Goal: Task Accomplishment & Management: Manage account settings

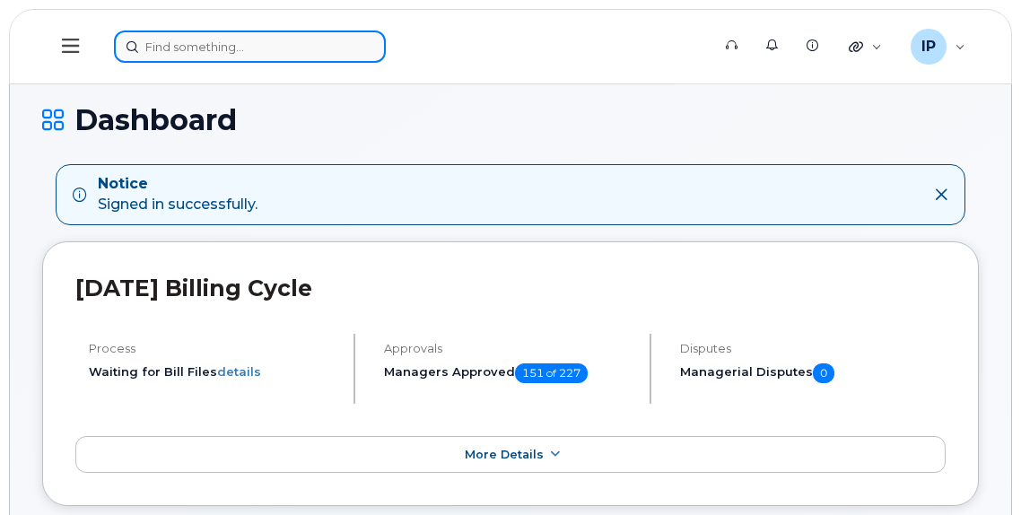
click at [170, 51] on input at bounding box center [250, 47] width 272 height 32
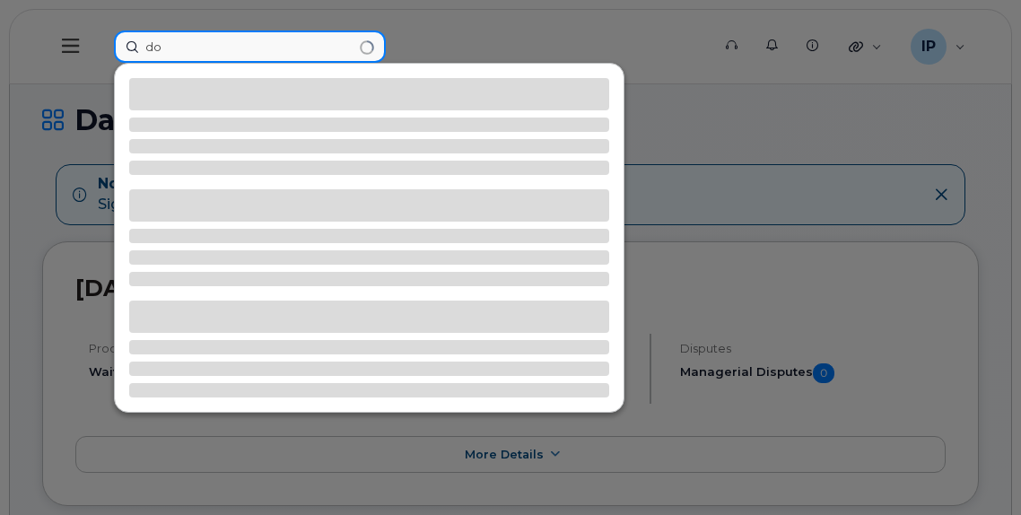
type input "d"
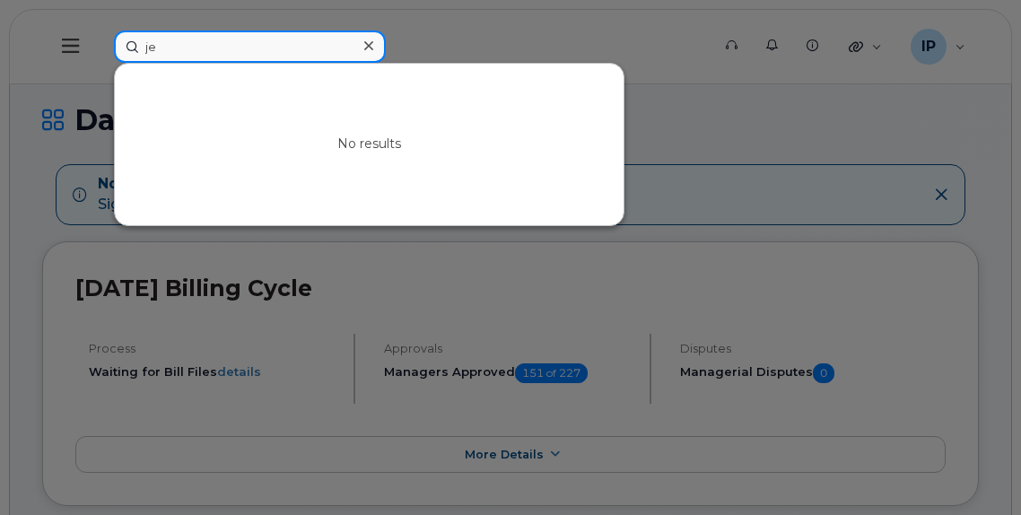
type input "j"
type input "y"
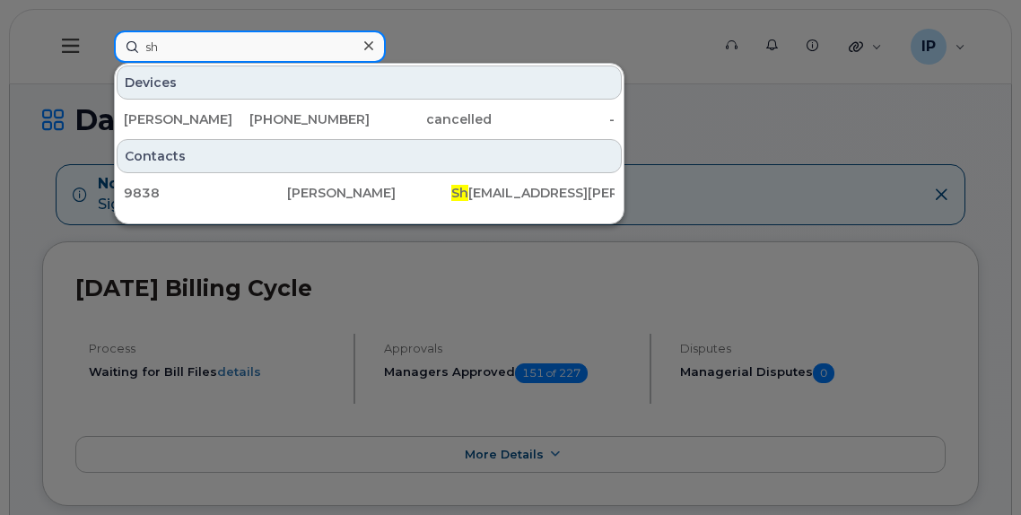
type input "s"
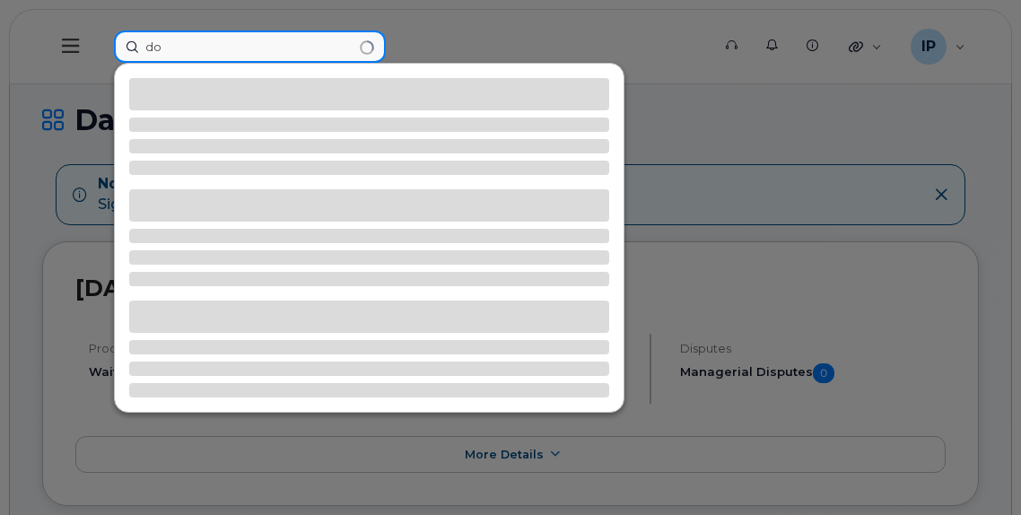
type input "d"
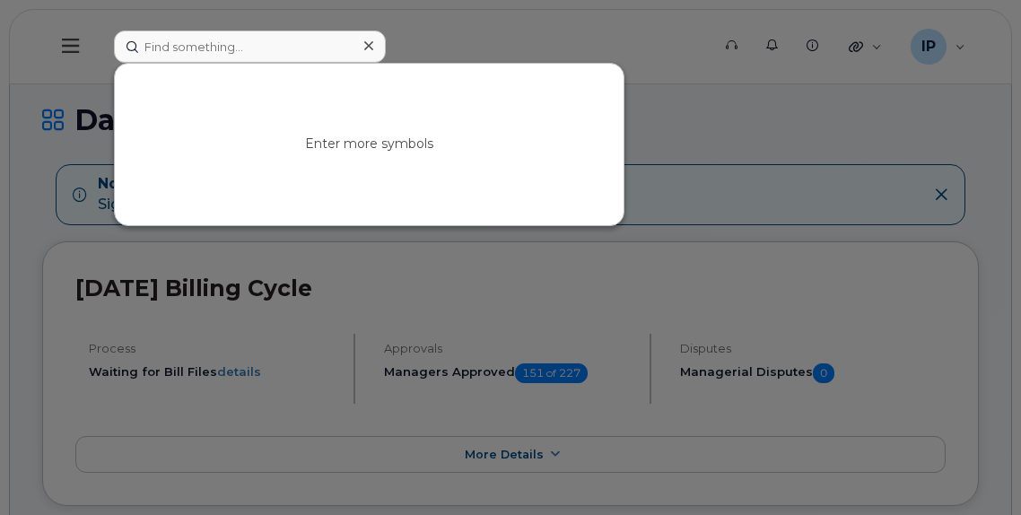
click at [832, 112] on div at bounding box center [510, 257] width 1021 height 515
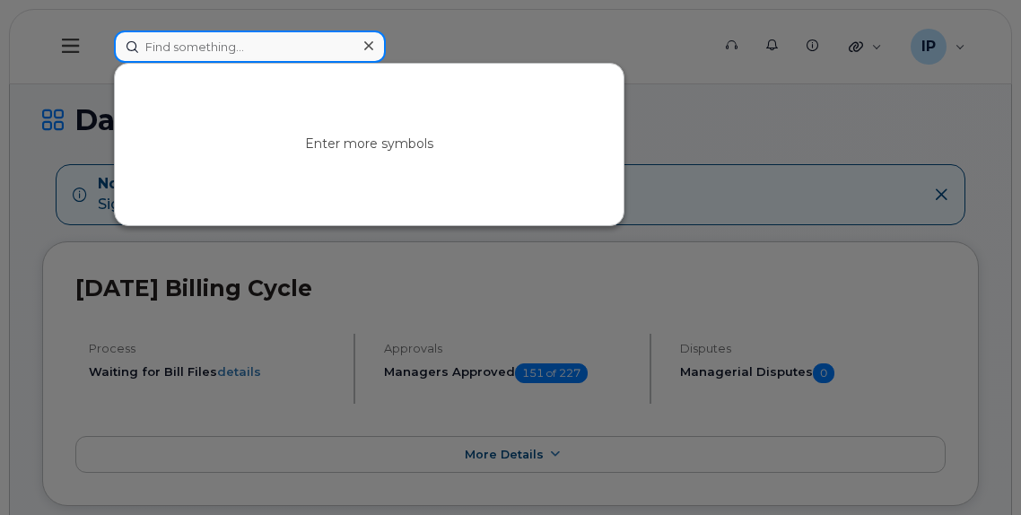
click at [181, 51] on input at bounding box center [250, 47] width 272 height 32
type input "j"
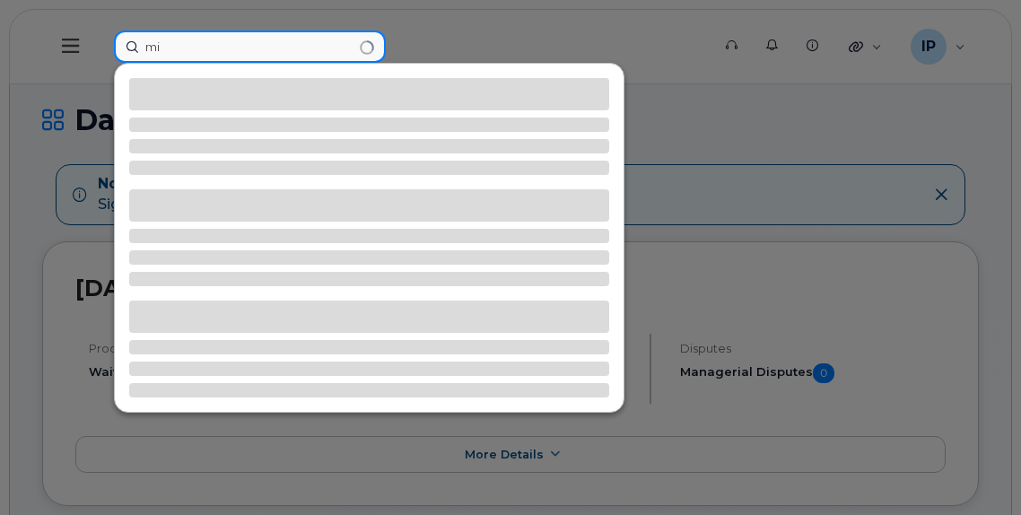
type input "m"
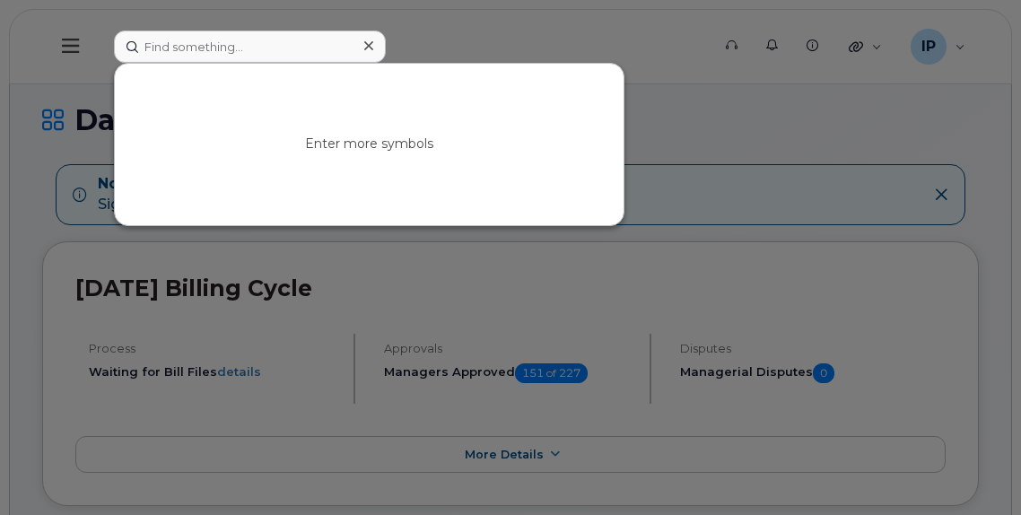
click at [766, 135] on div at bounding box center [510, 257] width 1021 height 515
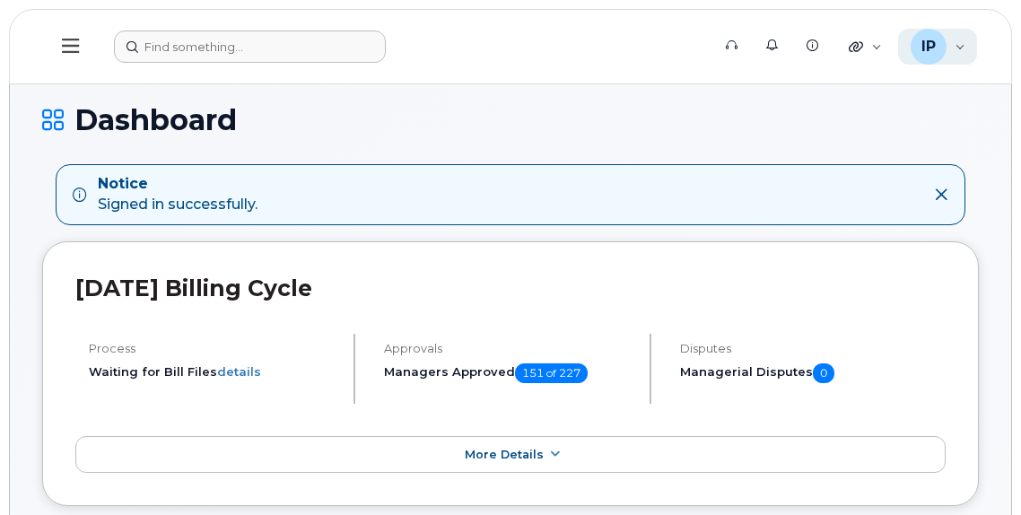
click at [958, 51] on div "IP [PERSON_NAME] Wireless Admin" at bounding box center [938, 47] width 80 height 36
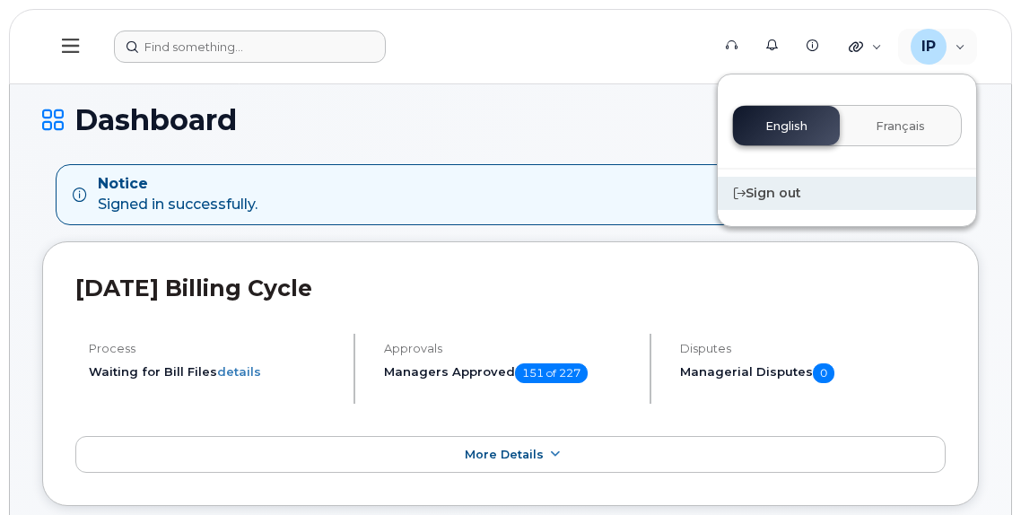
click at [779, 191] on div "Sign out" at bounding box center [847, 193] width 258 height 33
